Goal: Transaction & Acquisition: Purchase product/service

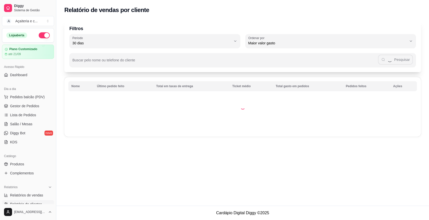
select select "30"
select select "HIGHEST_TOTAL_SPENT_WITH_ORDERS"
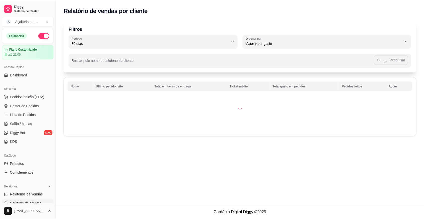
scroll to position [141, 0]
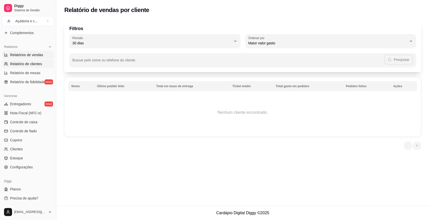
click at [37, 53] on span "Relatórios de vendas" at bounding box center [26, 54] width 33 height 5
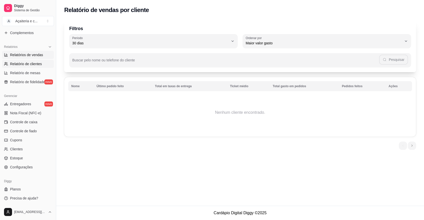
select select "ALL"
select select "0"
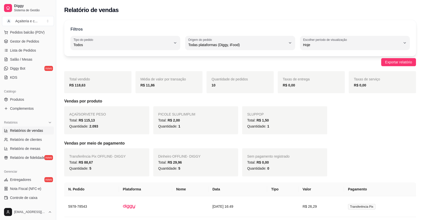
scroll to position [64, 0]
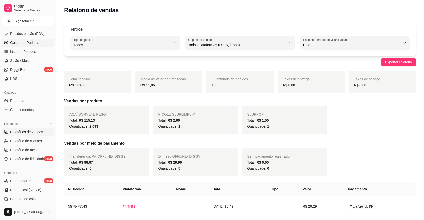
click at [31, 41] on span "Gestor de Pedidos" at bounding box center [24, 42] width 29 height 5
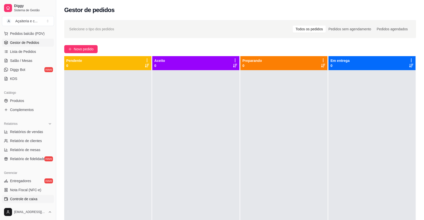
click at [38, 196] on link "Controle de caixa" at bounding box center [28, 199] width 52 height 8
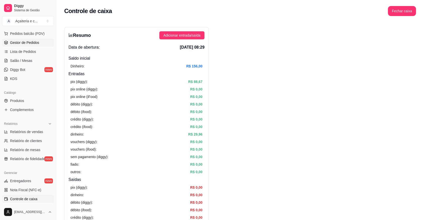
click at [39, 44] on link "Gestor de Pedidos" at bounding box center [28, 43] width 52 height 8
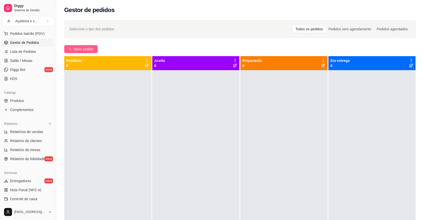
click at [92, 47] on span "Novo pedido" at bounding box center [84, 49] width 20 height 6
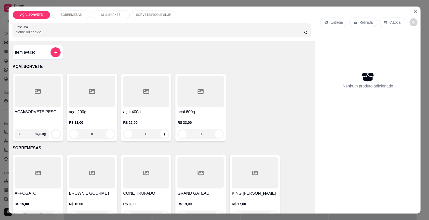
click at [20, 95] on div at bounding box center [38, 91] width 46 height 31
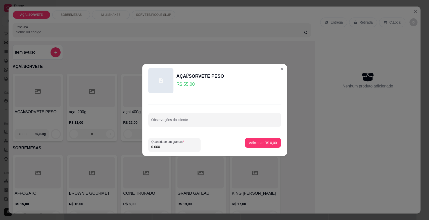
click at [179, 147] on input "0.000" at bounding box center [174, 147] width 46 height 5
type input "0.096"
click at [251, 144] on p "Adicionar R$ 5,28" at bounding box center [262, 143] width 27 height 5
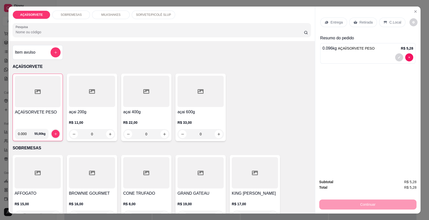
click at [38, 122] on div "AÇAÍ/SORVETE PESO" at bounding box center [38, 117] width 46 height 16
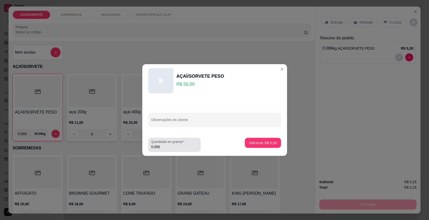
click at [164, 149] on input "0.000" at bounding box center [174, 147] width 46 height 5
type input "0.086"
click at [252, 143] on p "Adicionar R$ 4,73" at bounding box center [262, 143] width 27 height 5
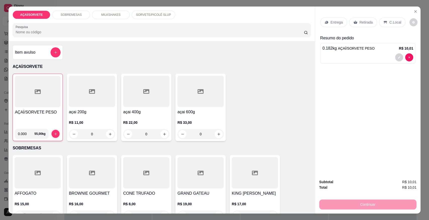
click at [360, 26] on div "Retirada" at bounding box center [363, 23] width 28 height 10
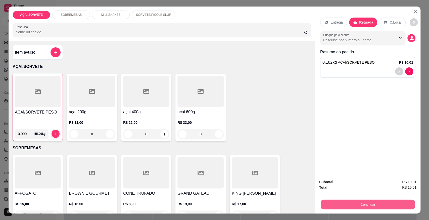
click at [325, 202] on button "Continuar" at bounding box center [367, 205] width 94 height 10
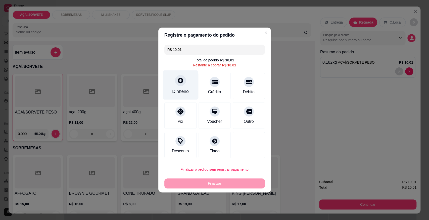
click at [177, 90] on div "Dinheiro" at bounding box center [180, 91] width 17 height 7
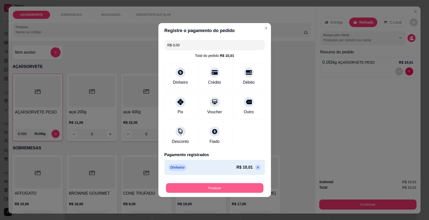
click at [230, 189] on button "Finalizar" at bounding box center [214, 189] width 97 height 10
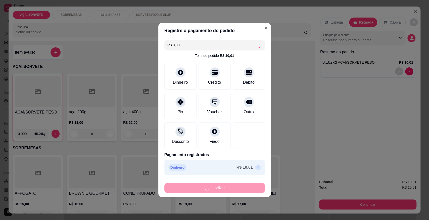
type input "-R$ 10,01"
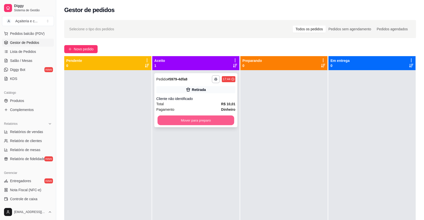
click at [200, 118] on button "Mover para preparo" at bounding box center [196, 121] width 77 height 10
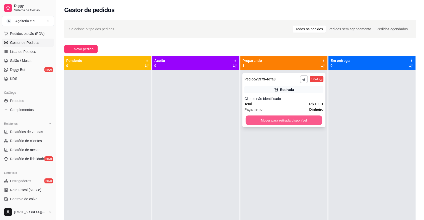
click at [255, 120] on button "Mover para retirada disponível" at bounding box center [284, 121] width 77 height 10
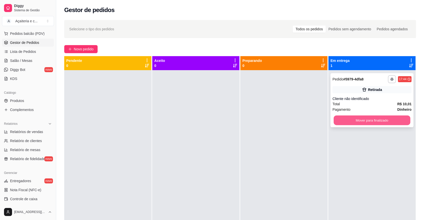
click at [338, 119] on button "Mover para finalizado" at bounding box center [372, 121] width 77 height 10
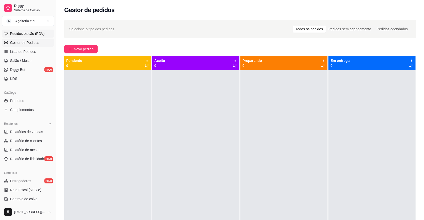
click at [22, 33] on span "Pedidos balcão (PDV)" at bounding box center [27, 33] width 35 height 5
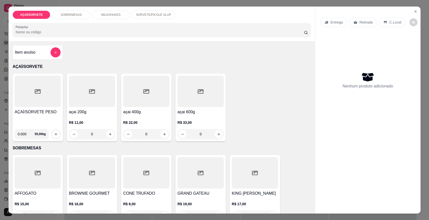
click at [36, 84] on div at bounding box center [38, 91] width 46 height 31
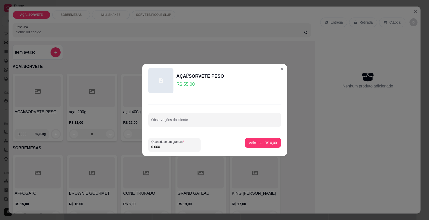
click at [169, 149] on input "0.000" at bounding box center [174, 147] width 46 height 5
type input "0.600"
click at [254, 148] on div "Adicionar R$ 33,00" at bounding box center [262, 145] width 38 height 14
click at [263, 144] on p "Adicionar R$ 33,00" at bounding box center [261, 143] width 29 height 5
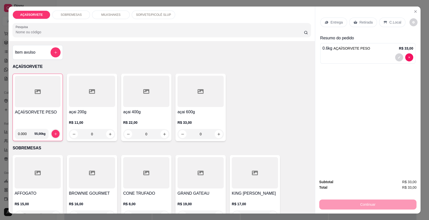
click at [359, 21] on p "Retirada" at bounding box center [365, 22] width 13 height 5
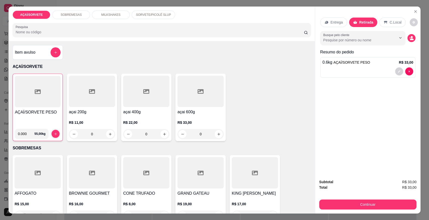
click at [384, 199] on div "Continuar" at bounding box center [367, 204] width 97 height 11
click at [385, 203] on button "Continuar" at bounding box center [367, 205] width 94 height 10
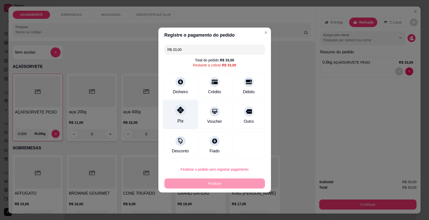
click at [178, 119] on div "Pix" at bounding box center [180, 121] width 6 height 7
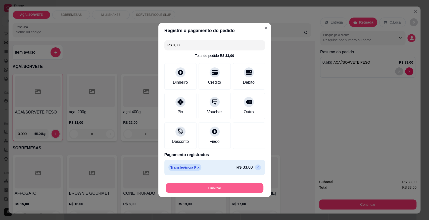
click at [235, 192] on button "Finalizar" at bounding box center [214, 189] width 97 height 10
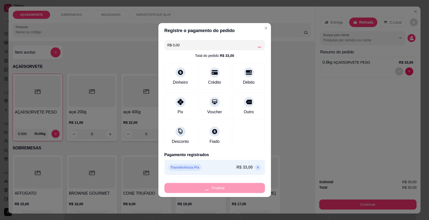
type input "-R$ 33,00"
